Goal: Book appointment/travel/reservation

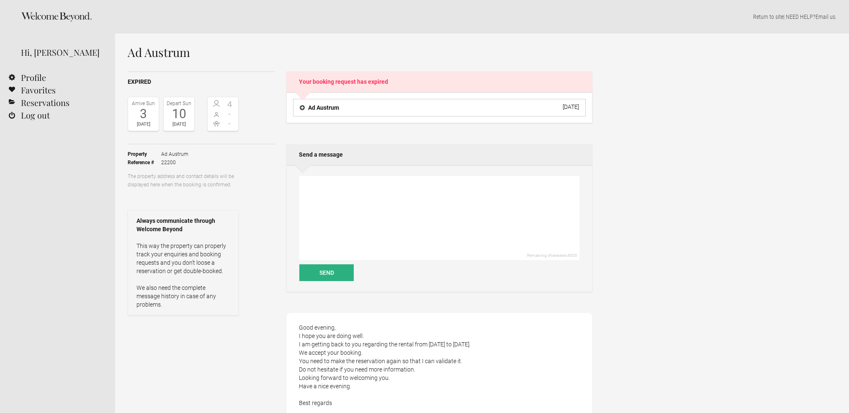
click at [301, 107] on h4 "Ad Austrum" at bounding box center [319, 107] width 39 height 8
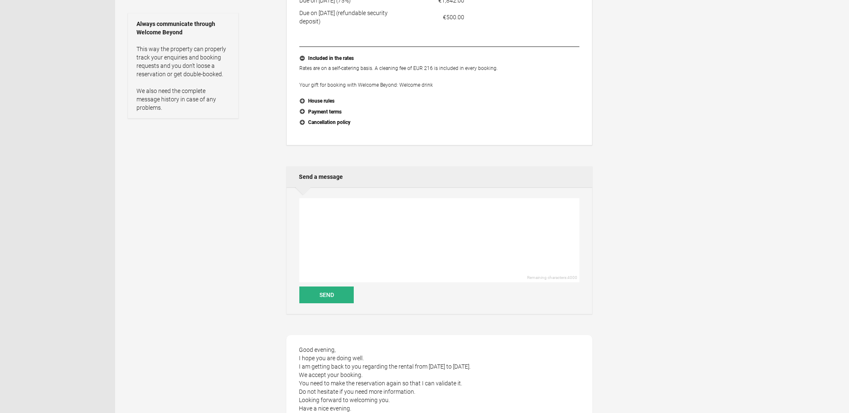
scroll to position [203, 0]
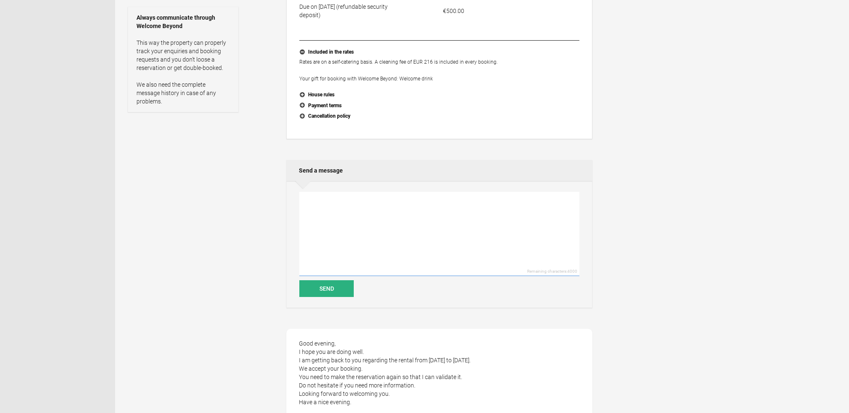
click at [406, 229] on textarea at bounding box center [439, 234] width 280 height 84
type textarea "s"
click at [521, 201] on textarea "We are excited to come to France. We will take very good care of your property.…" at bounding box center [439, 234] width 280 height 84
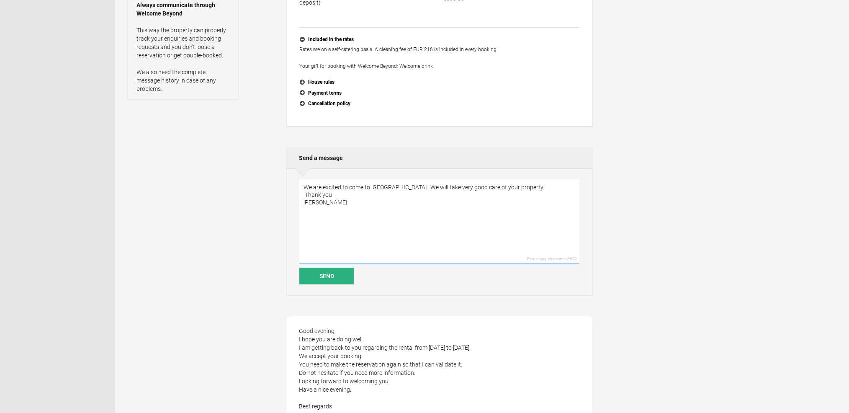
scroll to position [228, 0]
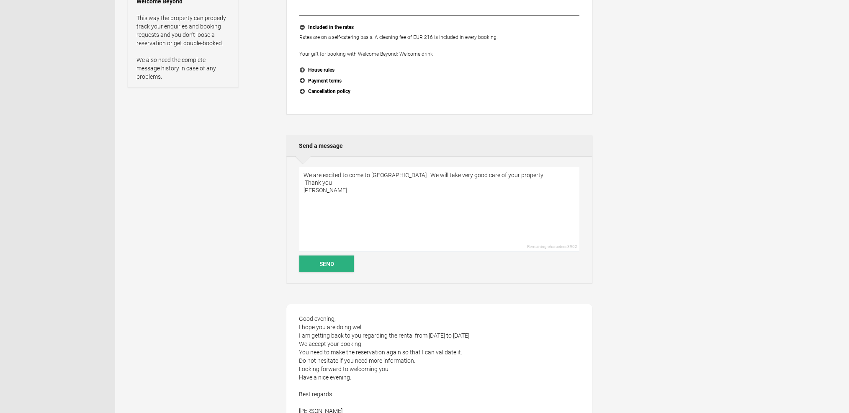
type textarea "We are excited to come to France. We will take very good care of your property.…"
click at [329, 267] on button "Send" at bounding box center [326, 263] width 54 height 17
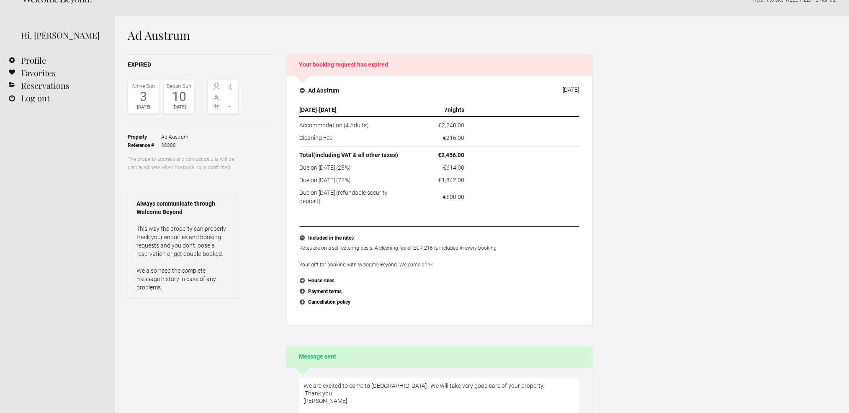
scroll to position [17, 0]
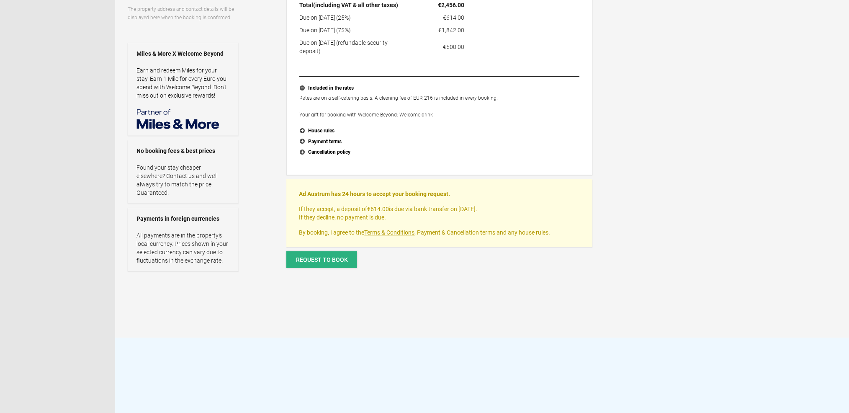
scroll to position [172, 0]
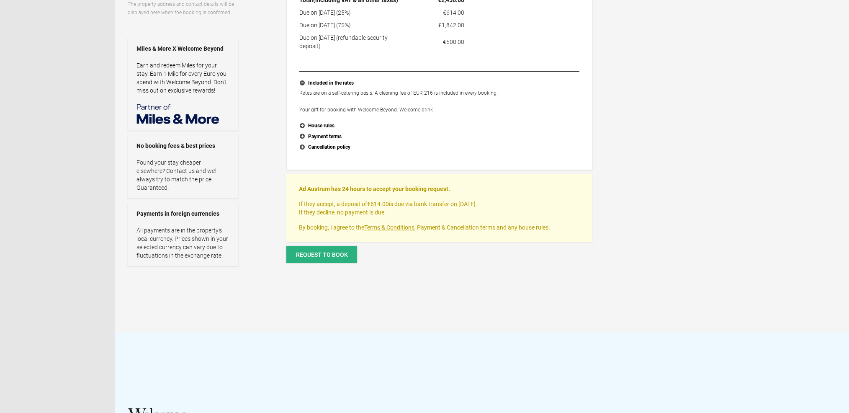
click at [322, 251] on span "Request to book" at bounding box center [322, 254] width 52 height 7
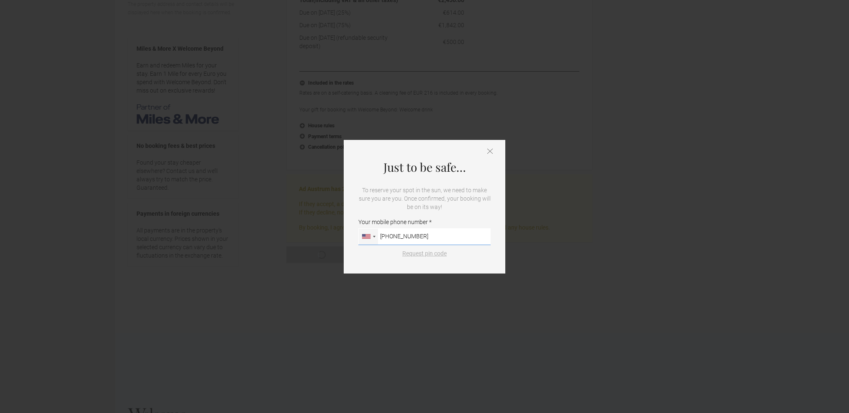
type input "651-303-1239"
click at [424, 252] on button "Request pin code" at bounding box center [424, 253] width 54 height 8
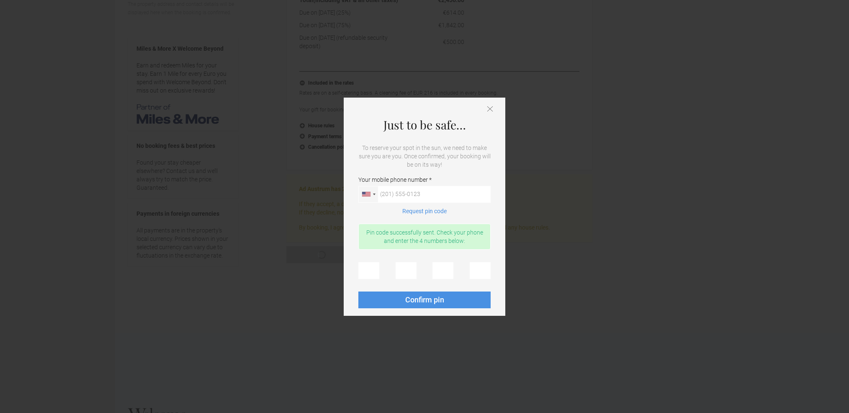
click at [391, 277] on div at bounding box center [424, 270] width 132 height 17
click at [379, 277] on input "text" at bounding box center [368, 270] width 21 height 17
type input "0"
type input "8"
type input "9"
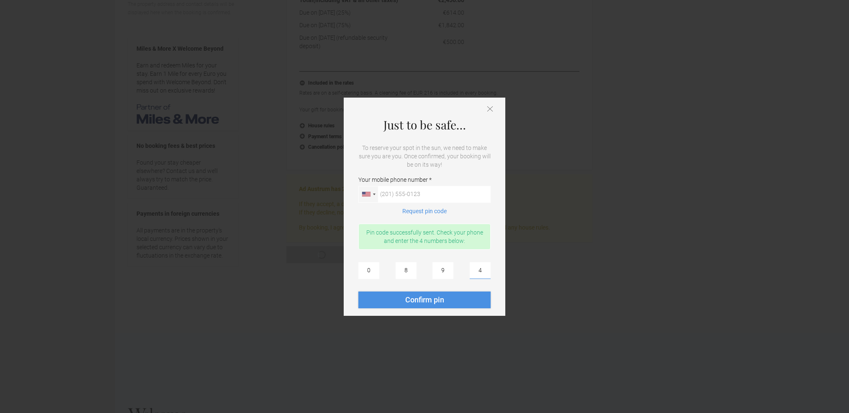
type input "4"
click at [423, 301] on span "Confirm pin" at bounding box center [424, 299] width 39 height 9
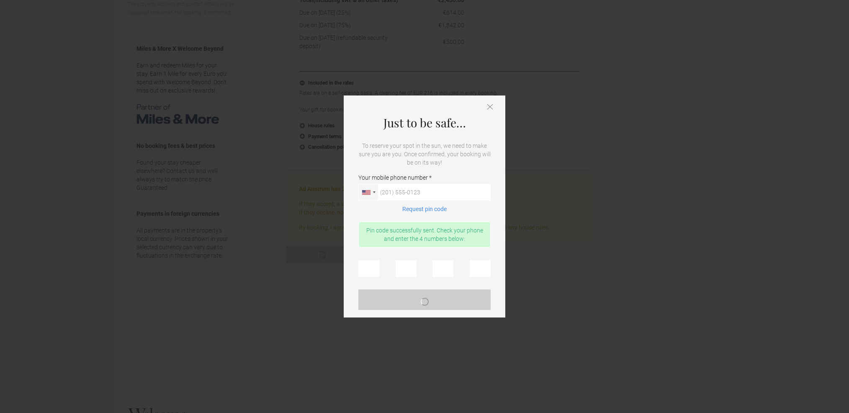
scroll to position [0, 0]
